Goal: Transaction & Acquisition: Complete application form

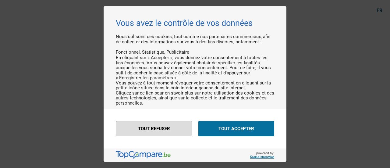
click at [179, 128] on button "Tout refuser" at bounding box center [154, 128] width 77 height 15
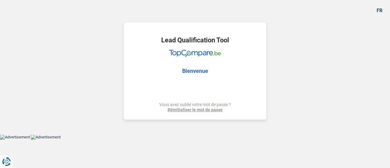
select select "renovation"
select select "120"
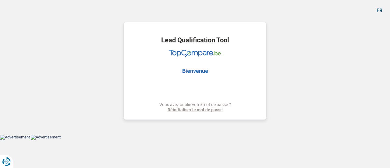
select select "renovation"
select select "yes"
select select "120"
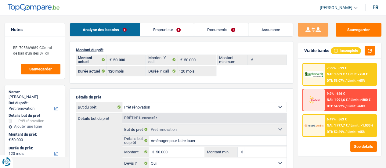
click at [174, 26] on link "Emprunteur" at bounding box center [167, 29] width 54 height 13
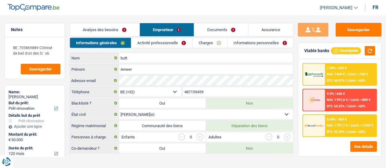
click at [172, 44] on link "Activité professionnelle" at bounding box center [161, 43] width 61 height 10
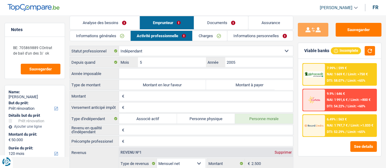
scroll to position [7, 0]
click at [215, 39] on link "Charges" at bounding box center [209, 36] width 34 height 10
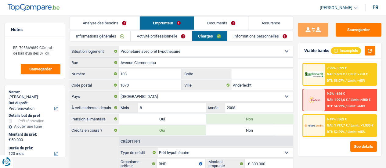
click at [248, 35] on link "Informations personnelles" at bounding box center [260, 36] width 66 height 10
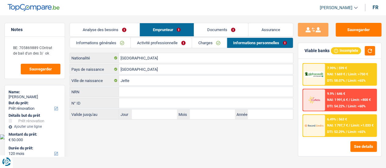
scroll to position [0, 0]
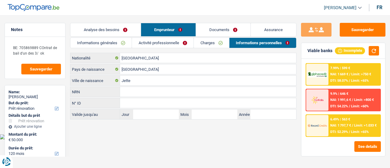
click at [230, 29] on link "Documents" at bounding box center [223, 29] width 55 height 13
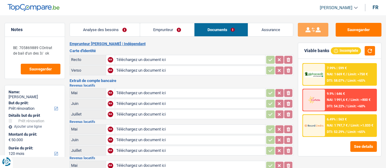
click at [135, 30] on link "Analyse des besoins" at bounding box center [105, 29] width 70 height 13
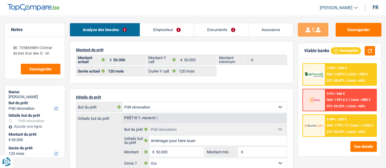
click at [176, 33] on link "Emprunteur" at bounding box center [167, 29] width 54 height 13
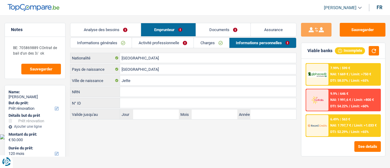
click at [165, 40] on link "Activité professionnelle" at bounding box center [163, 43] width 62 height 10
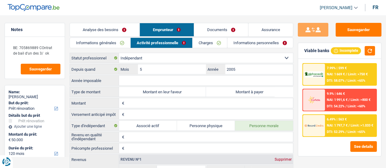
click at [212, 40] on link "Charges" at bounding box center [209, 43] width 34 height 10
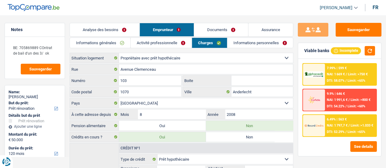
click at [241, 40] on link "Informations personnelles" at bounding box center [260, 43] width 66 height 10
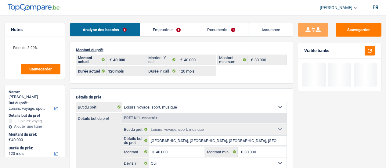
select select "hobbies"
select select "120"
select select "alphacredit"
select select "120"
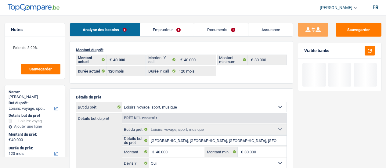
select select "120"
select select "hobbies"
select select "yes"
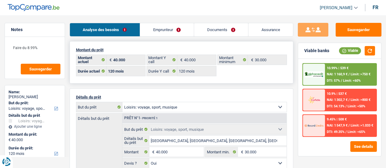
scroll to position [88, 0]
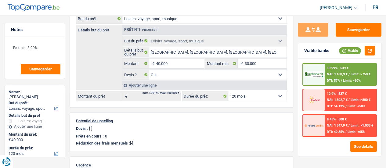
click at [336, 77] on div "10.99% | 539 € NAI: 1 160,9 € / Limit: >750 € DTI: 57% / Limit: <60%" at bounding box center [350, 74] width 51 height 21
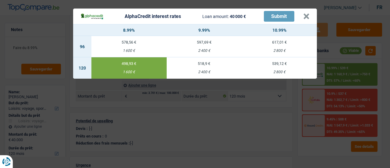
click at [232, 96] on div "AlphaCredit interest rates Loan amount: 40 000 € Submit × 8.99% 9.99% 10.99% 96…" at bounding box center [195, 84] width 390 height 168
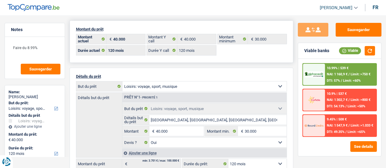
scroll to position [0, 0]
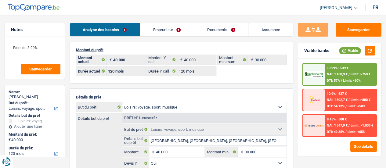
click at [166, 32] on link "Emprunteur" at bounding box center [167, 29] width 54 height 13
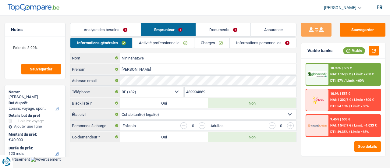
click at [165, 41] on link "Activité professionnelle" at bounding box center [164, 43] width 62 height 10
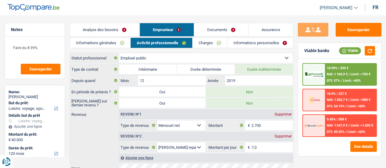
click at [212, 44] on link "Charges" at bounding box center [209, 43] width 34 height 10
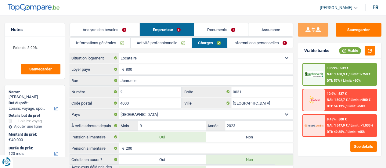
click at [126, 31] on link "Analyse des besoins" at bounding box center [105, 29] width 70 height 13
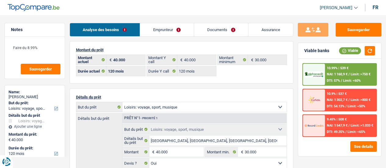
click at [168, 26] on link "Emprunteur" at bounding box center [167, 29] width 54 height 13
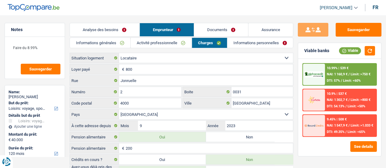
click at [170, 44] on link "Activité professionnelle" at bounding box center [161, 43] width 61 height 10
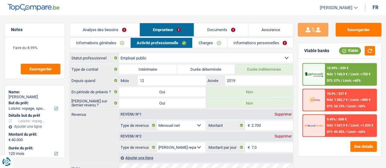
click at [115, 39] on link "Informations générales" at bounding box center [100, 43] width 60 height 10
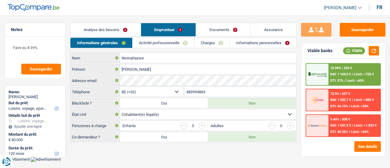
click at [135, 29] on link "Analyse des besoins" at bounding box center [105, 29] width 70 height 13
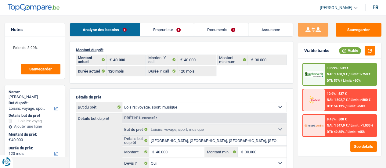
click at [172, 31] on link "Emprunteur" at bounding box center [167, 29] width 54 height 13
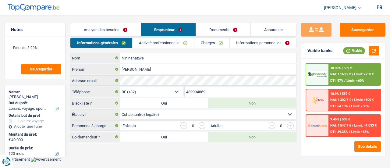
click at [177, 43] on link "Activité professionnelle" at bounding box center [164, 43] width 62 height 10
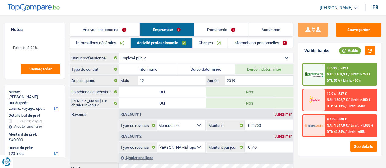
click at [121, 27] on link "Analyse des besoins" at bounding box center [105, 29] width 70 height 13
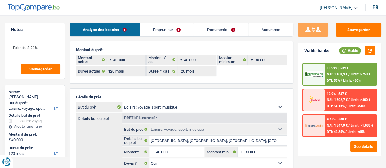
click at [347, 67] on div "10.99% | 539 €" at bounding box center [338, 68] width 22 height 4
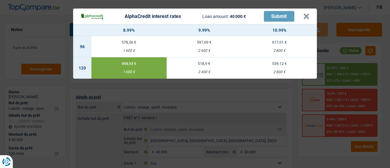
click at [341, 51] on div "AlphaCredit interest rates Loan amount: 40 000 € Submit × 8.99% 9.99% 10.99% 96…" at bounding box center [195, 84] width 390 height 168
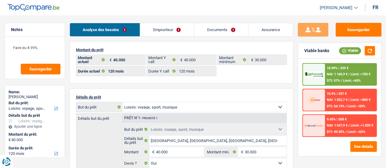
click at [221, 24] on link "Documents" at bounding box center [221, 29] width 54 height 13
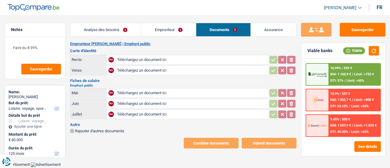
click at [177, 24] on link "Emprunteur" at bounding box center [168, 29] width 55 height 13
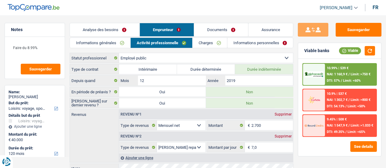
click at [252, 41] on link "Informations personnelles" at bounding box center [260, 43] width 66 height 10
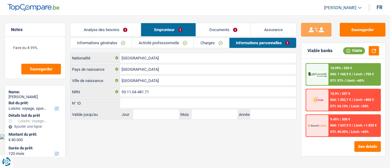
click at [135, 28] on link "Analyse des besoins" at bounding box center [105, 29] width 70 height 13
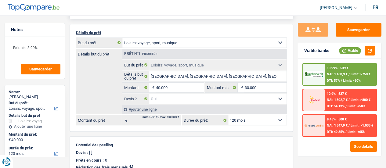
scroll to position [71, 0]
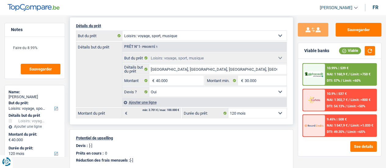
click at [249, 108] on select "12 mois 18 mois 24 mois 30 mois 36 mois 42 mois 48 mois 60 mois 72 mois 84 mois…" at bounding box center [257, 113] width 59 height 10
select select "84"
click at [228, 108] on select "12 mois 18 mois 24 mois 30 mois 36 mois 42 mois 48 mois 60 mois 72 mois 84 mois…" at bounding box center [257, 113] width 59 height 10
select select "84"
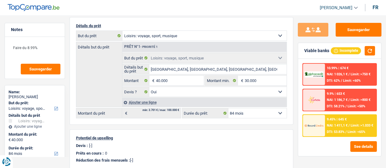
click at [340, 120] on div "9.45% | 645 €" at bounding box center [337, 119] width 20 height 4
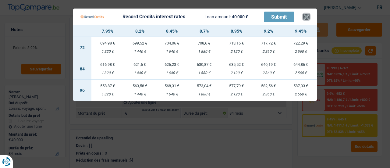
click at [309, 16] on button "×" at bounding box center [306, 17] width 6 height 6
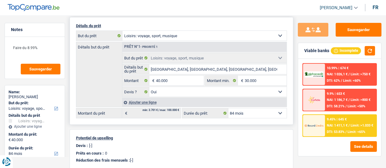
click at [267, 109] on select "12 mois 18 mois 24 mois 30 mois 36 mois 42 mois 48 mois 60 mois 72 mois 84 mois…" at bounding box center [257, 113] width 59 height 10
select select "120"
click at [228, 108] on select "12 mois 18 mois 24 mois 30 mois 36 mois 42 mois 48 mois 60 mois 72 mois 84 mois…" at bounding box center [257, 113] width 59 height 10
select select "120"
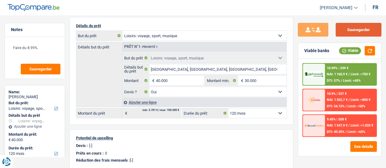
click at [363, 25] on button "Sauvegarder" at bounding box center [359, 30] width 46 height 14
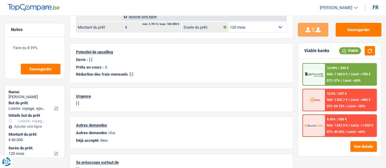
scroll to position [157, 0]
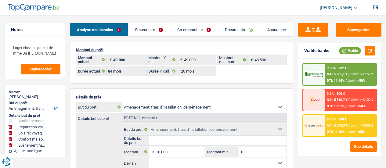
select select "movingOrInstallation"
select select "carRepair"
select select "hobbies"
select select "household"
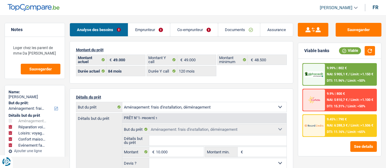
select select "familyEvent"
select select "84"
select select "record credits"
select select "84"
select select "120"
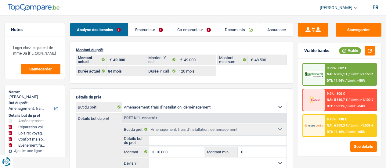
select select "movingOrInstallation"
select select "carRepair"
select select "false"
select select "hobbies"
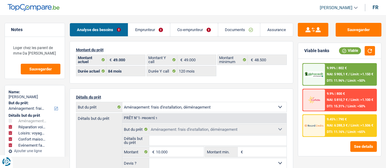
select select "household"
select select "familyEvent"
select select "84"
click at [151, 23] on link "Emprunteur" at bounding box center [149, 29] width 42 height 13
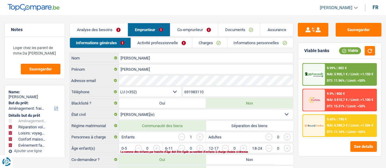
click at [182, 42] on link "Activité professionnelle" at bounding box center [161, 43] width 61 height 10
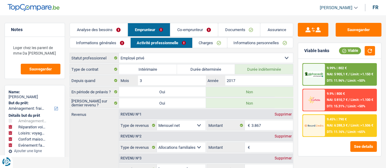
click at [122, 42] on link "Informations générales" at bounding box center [100, 43] width 60 height 10
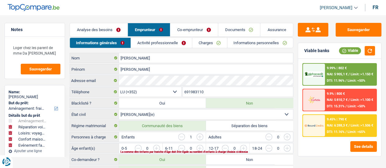
click at [149, 45] on link "Activité professionnelle" at bounding box center [161, 43] width 61 height 10
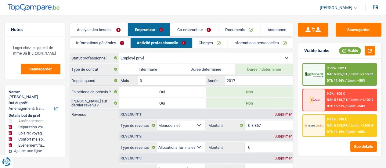
click at [208, 44] on link "Charges" at bounding box center [209, 43] width 34 height 10
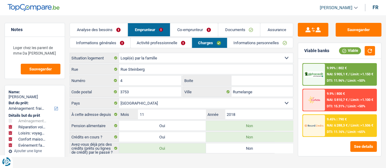
click at [174, 36] on link "Co-emprunteur" at bounding box center [194, 29] width 48 height 13
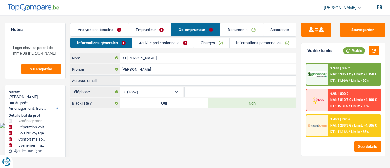
click at [176, 41] on link "Activité professionnelle" at bounding box center [163, 43] width 62 height 10
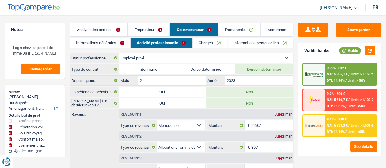
click at [158, 29] on link "Emprunteur" at bounding box center [148, 29] width 42 height 13
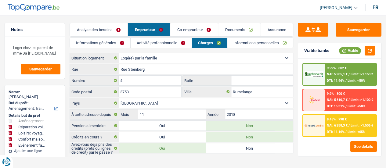
click at [257, 43] on link "Informations personnelles" at bounding box center [260, 43] width 66 height 10
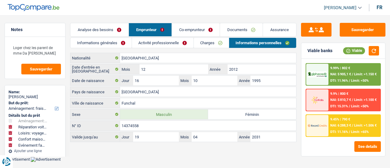
click at [146, 16] on main "Notes Loger chez les parent de mme Da Costa Frade Sauvegarder Name: João Carlos…" at bounding box center [195, 83] width 390 height 148
click at [209, 38] on link "Charges" at bounding box center [211, 43] width 35 height 10
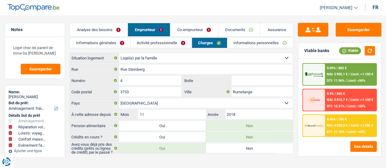
click at [239, 38] on link "Informations personnelles" at bounding box center [260, 43] width 66 height 10
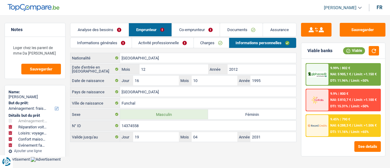
click at [195, 30] on link "Co-emprunteur" at bounding box center [196, 29] width 48 height 13
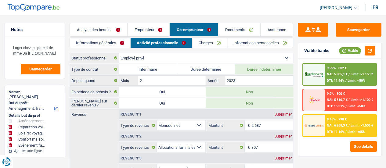
click at [199, 44] on link "Charges" at bounding box center [209, 43] width 34 height 10
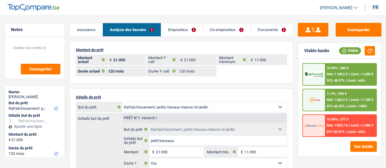
select select "houseOrGarden"
select select "120"
select select "cofidis"
select select "120"
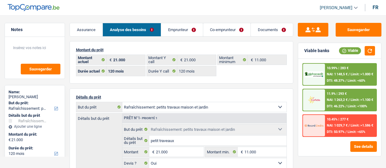
select select "120"
select select "houseOrGarden"
select select "yes"
select select "120"
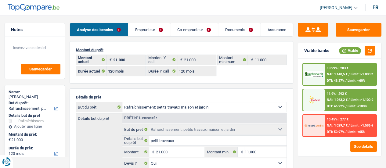
click at [358, 8] on ul "[PERSON_NAME] Se déconnecter fr" at bounding box center [346, 8] width 63 height 10
click at [353, 8] on link "[PERSON_NAME]" at bounding box center [336, 8] width 43 height 10
click at [328, 20] on button "Se déconnecter" at bounding box center [320, 19] width 54 height 12
